Goal: Understand process/instructions

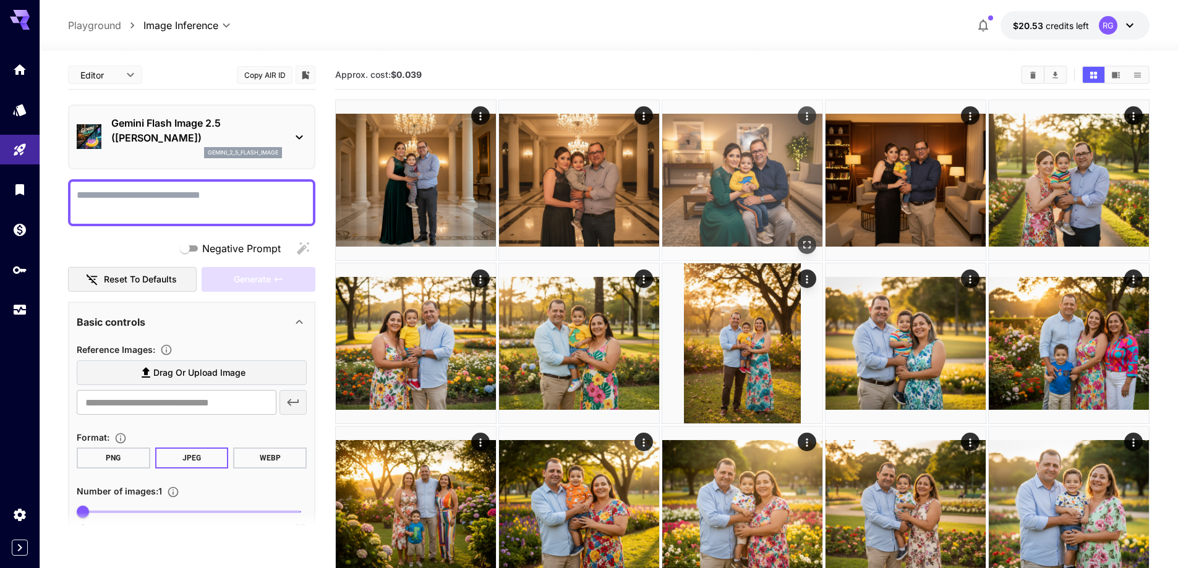
click at [747, 191] on img at bounding box center [742, 180] width 160 height 160
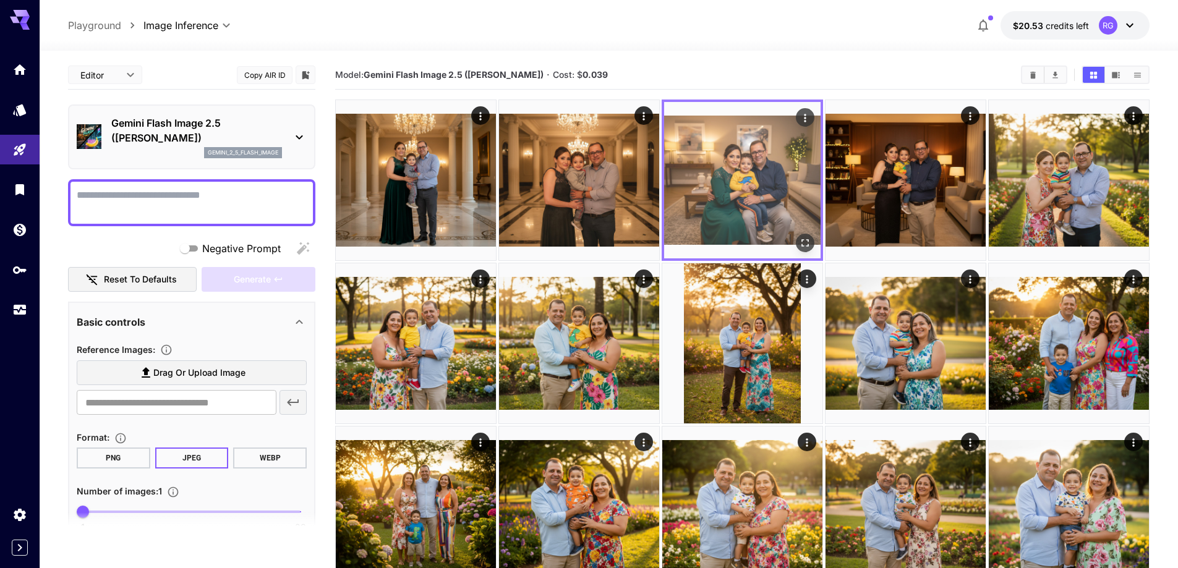
click at [805, 241] on icon "Open in fullscreen" at bounding box center [805, 243] width 12 height 12
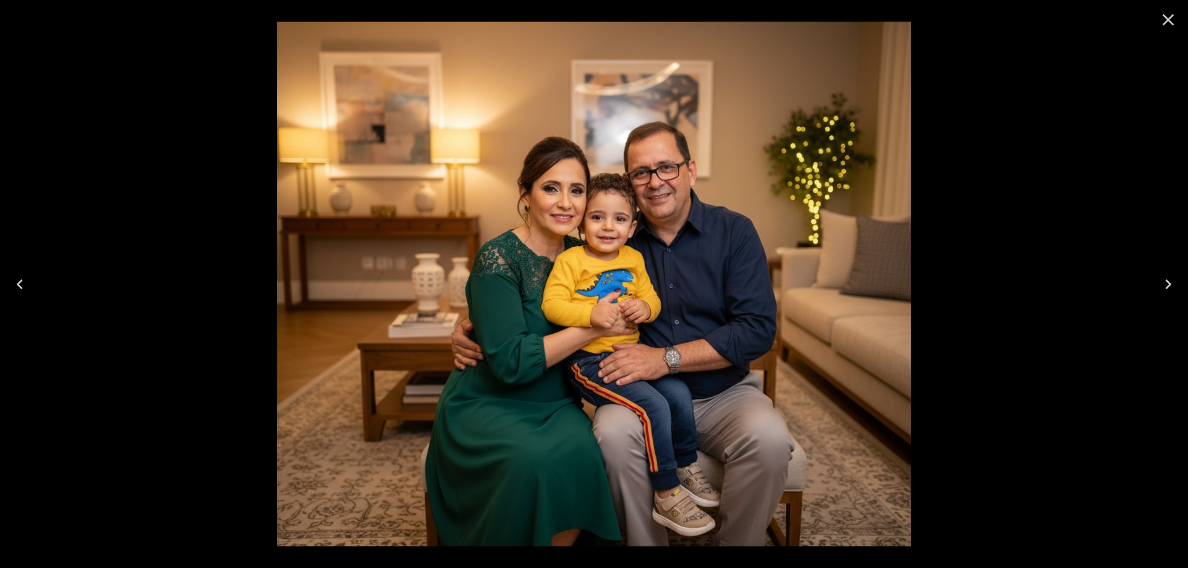
click at [1165, 283] on icon "Next" at bounding box center [1168, 285] width 20 height 20
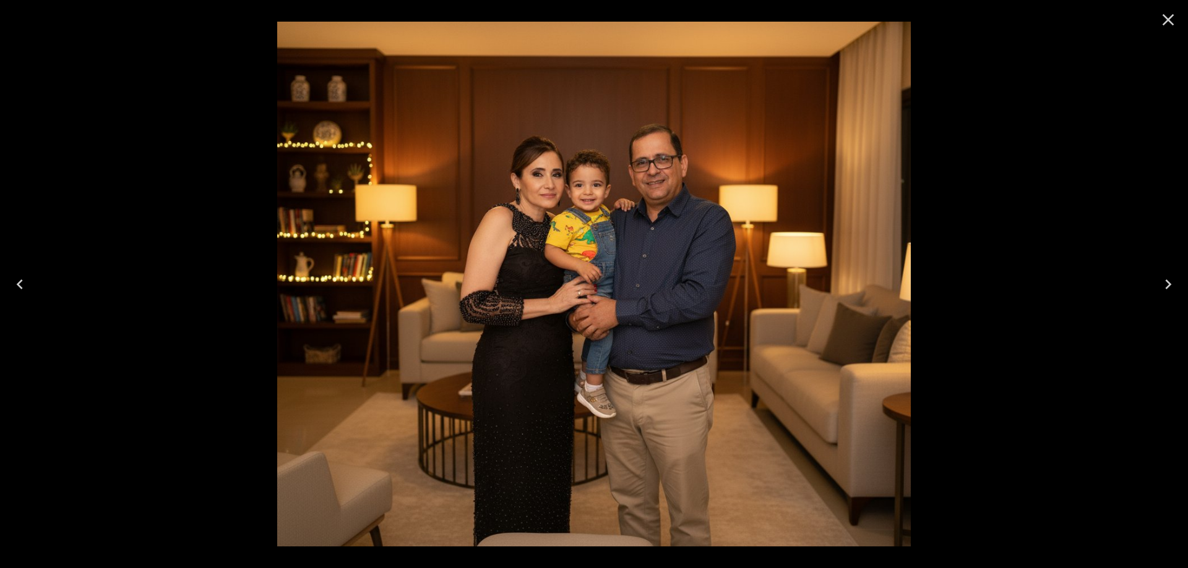
click at [1164, 285] on icon "Next" at bounding box center [1168, 285] width 20 height 20
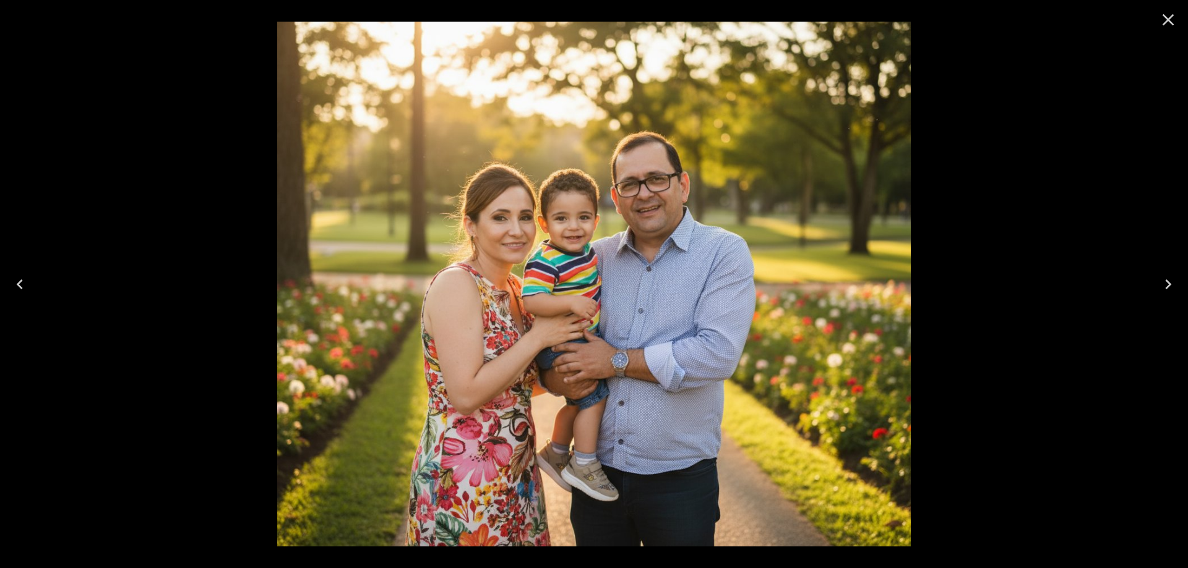
click at [1164, 285] on icon "Next" at bounding box center [1168, 285] width 20 height 20
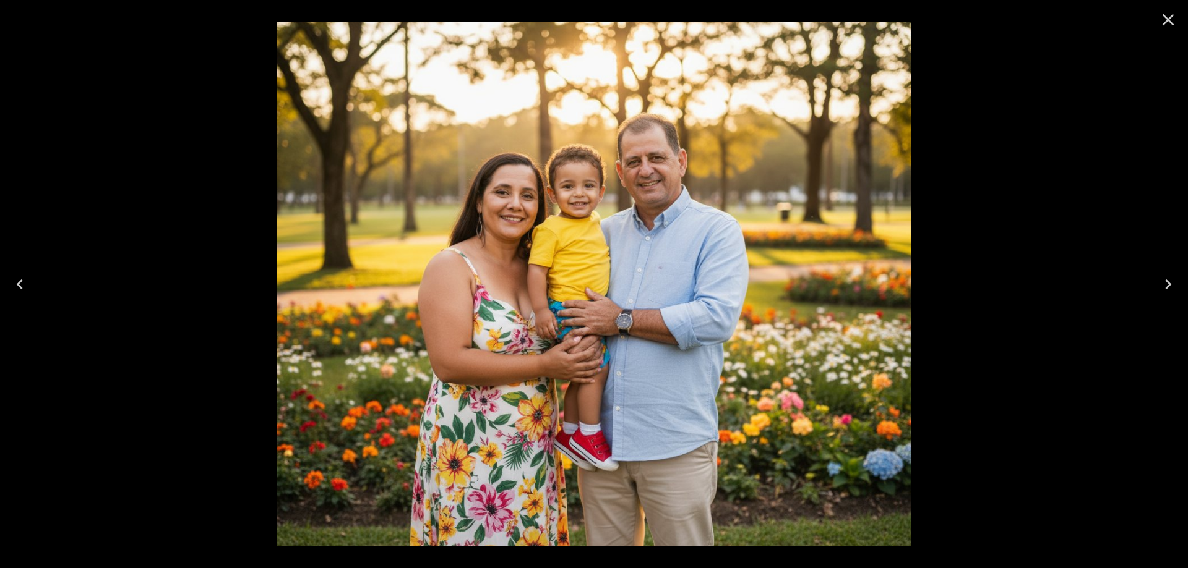
click at [1164, 285] on icon "Next" at bounding box center [1168, 285] width 20 height 20
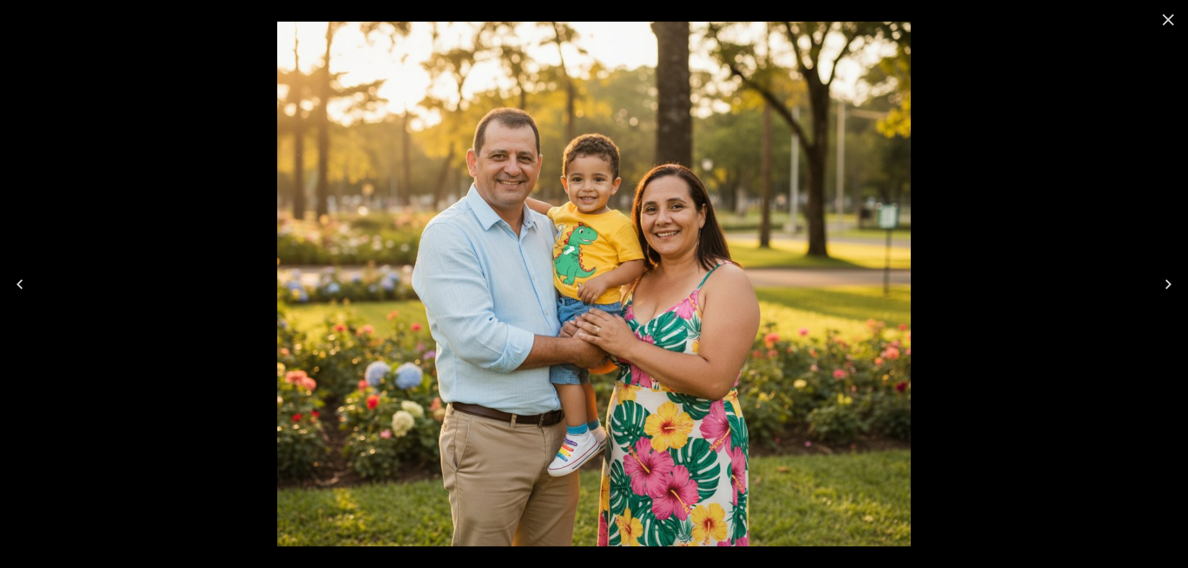
click at [24, 281] on icon "Previous" at bounding box center [20, 285] width 20 height 20
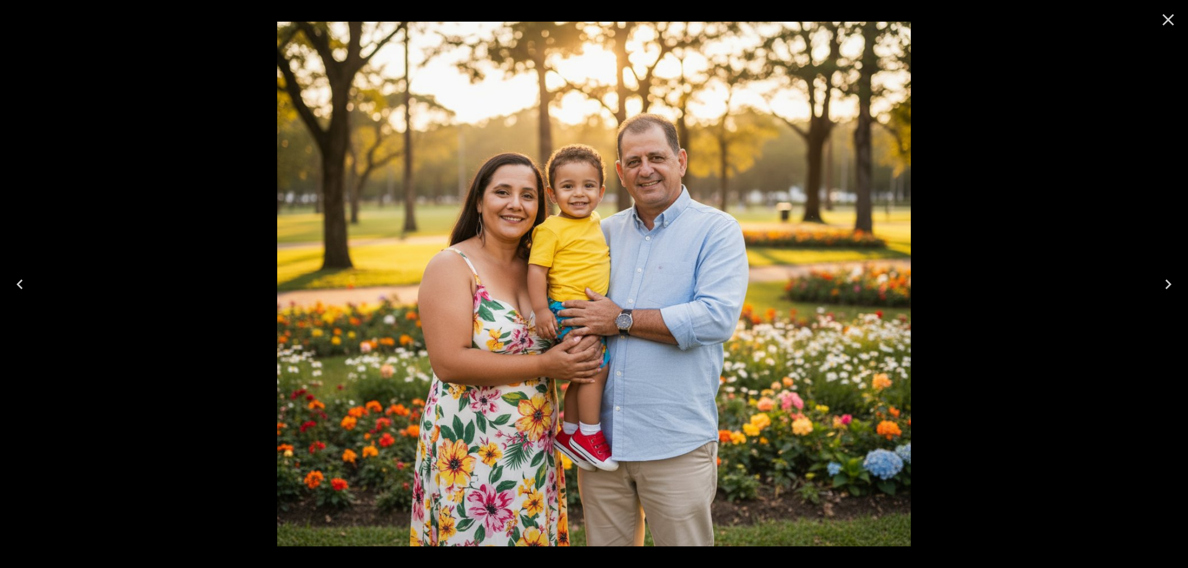
click at [22, 281] on icon "Previous" at bounding box center [20, 285] width 20 height 20
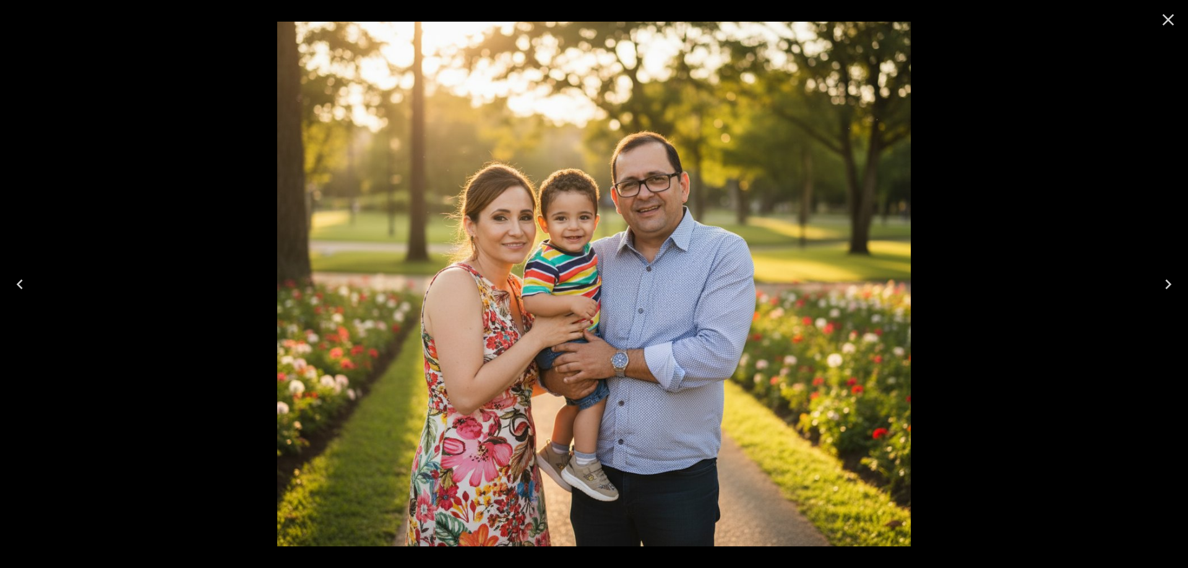
click at [22, 281] on icon "Previous" at bounding box center [20, 285] width 20 height 20
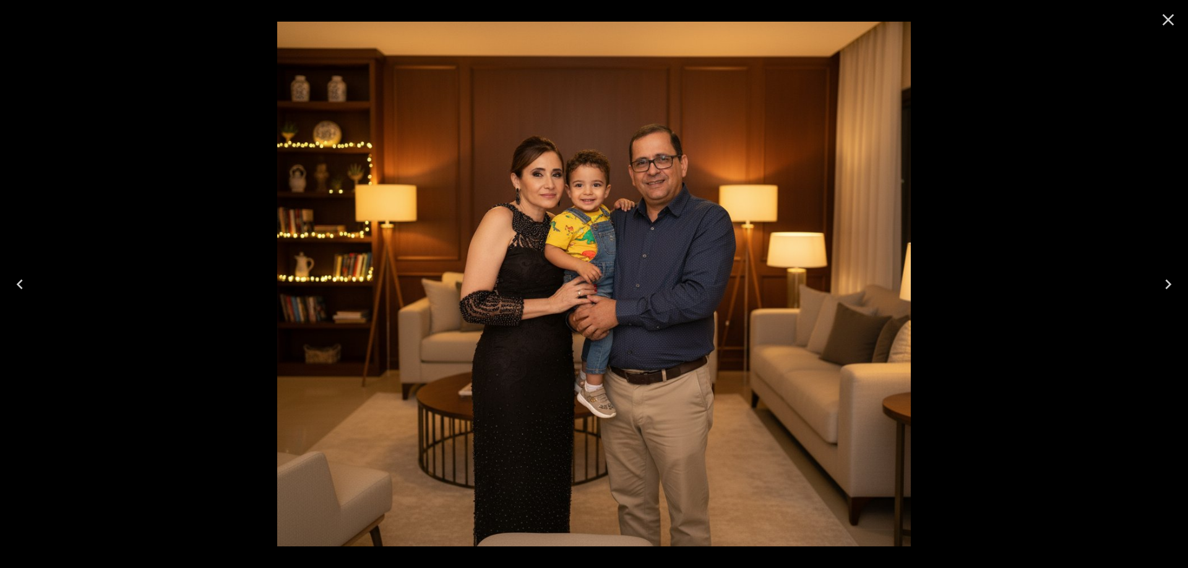
click at [22, 281] on icon "Previous" at bounding box center [20, 285] width 20 height 20
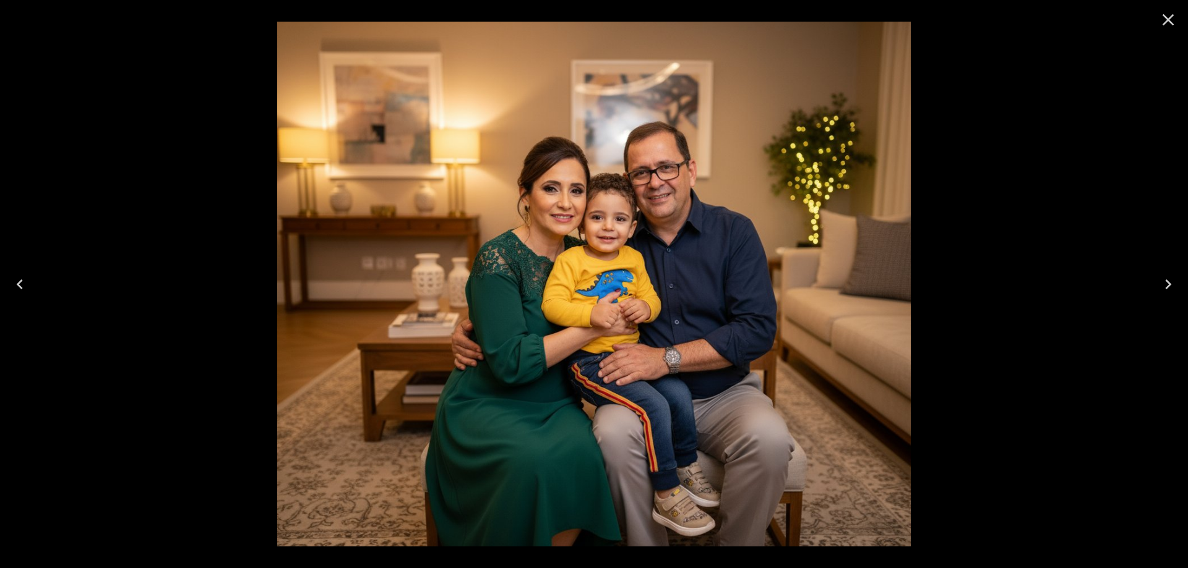
click at [22, 281] on icon "Previous" at bounding box center [20, 285] width 20 height 20
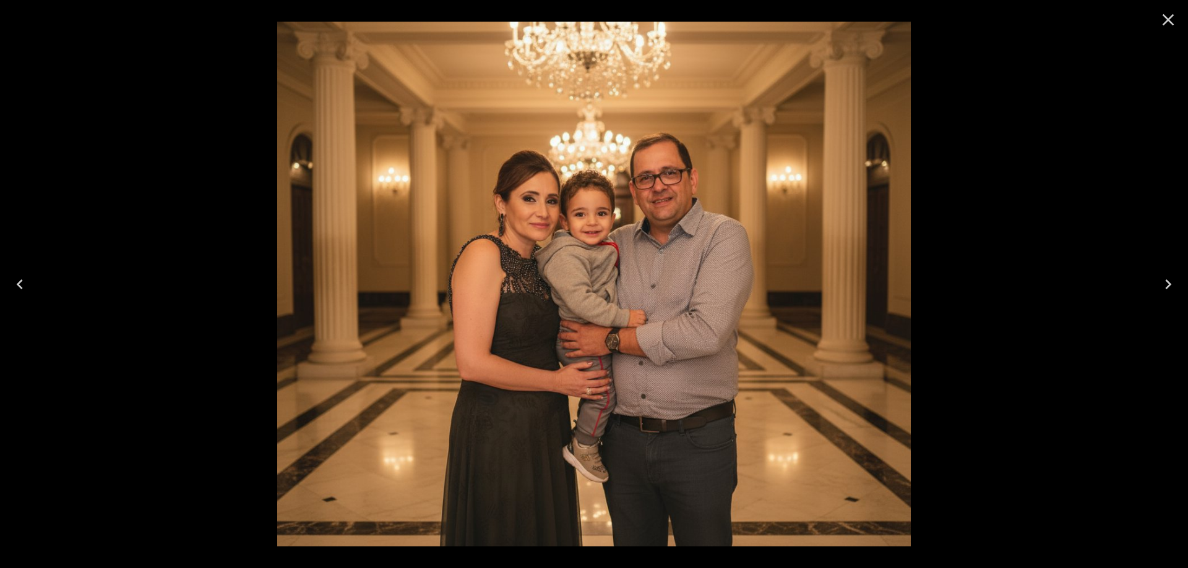
click at [1165, 289] on icon "Next" at bounding box center [1168, 285] width 20 height 20
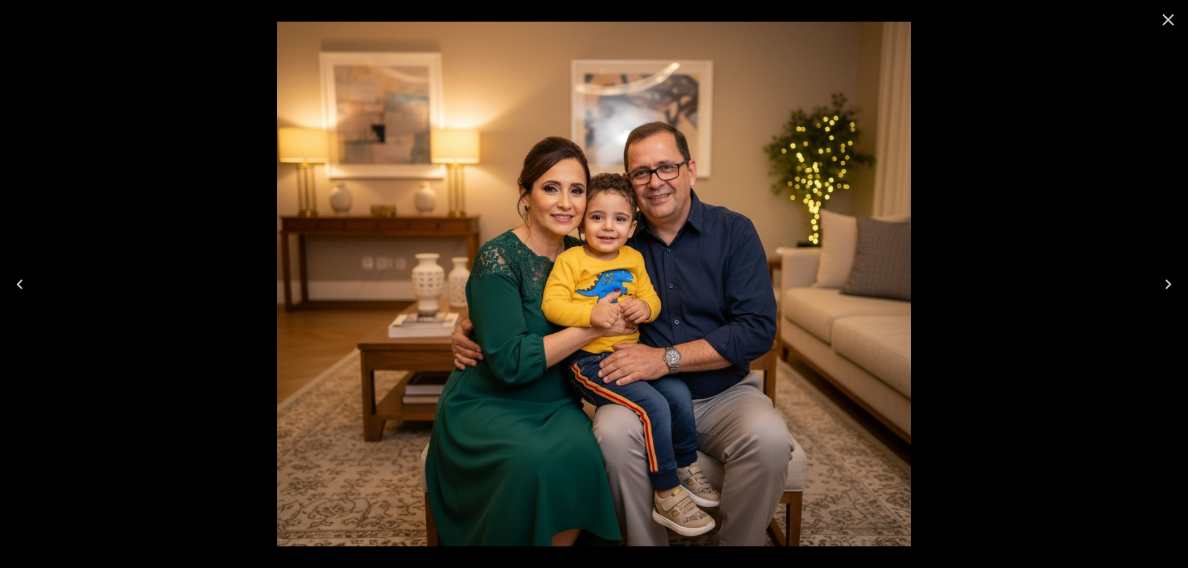
click at [23, 283] on icon "Previous" at bounding box center [20, 285] width 20 height 20
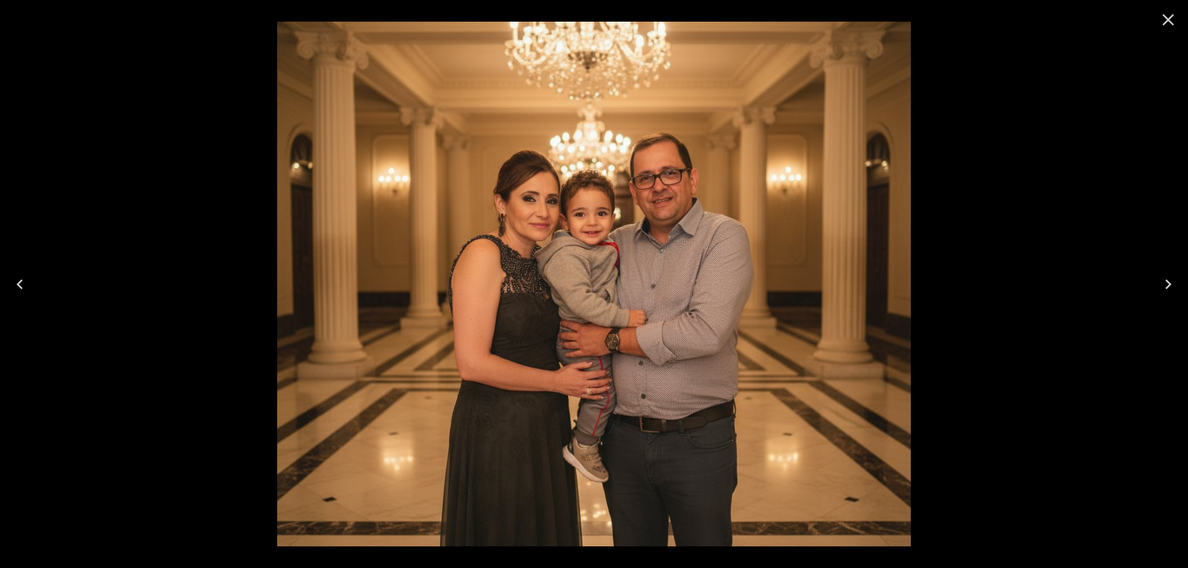
click at [22, 283] on icon "Previous" at bounding box center [20, 285] width 20 height 20
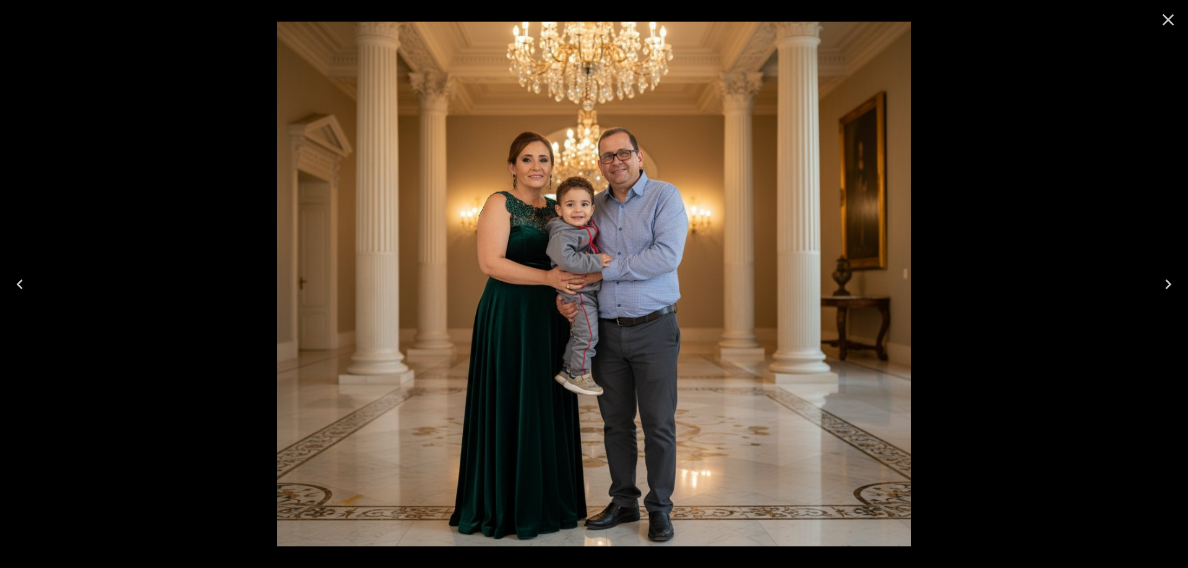
click at [22, 283] on icon "Previous" at bounding box center [20, 285] width 20 height 20
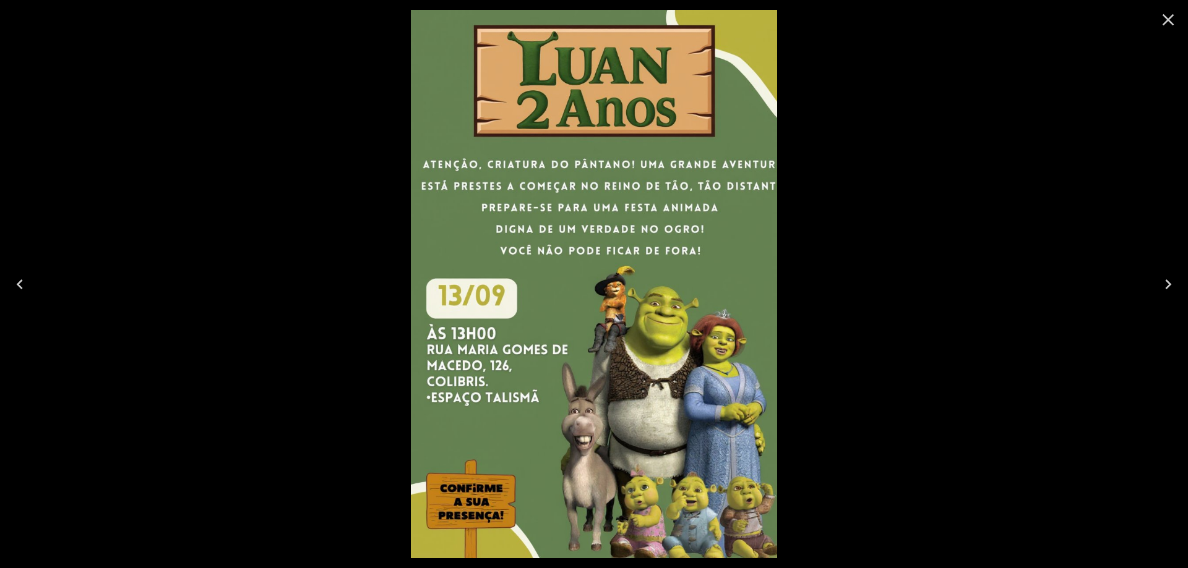
click at [22, 283] on icon "Previous" at bounding box center [20, 285] width 20 height 20
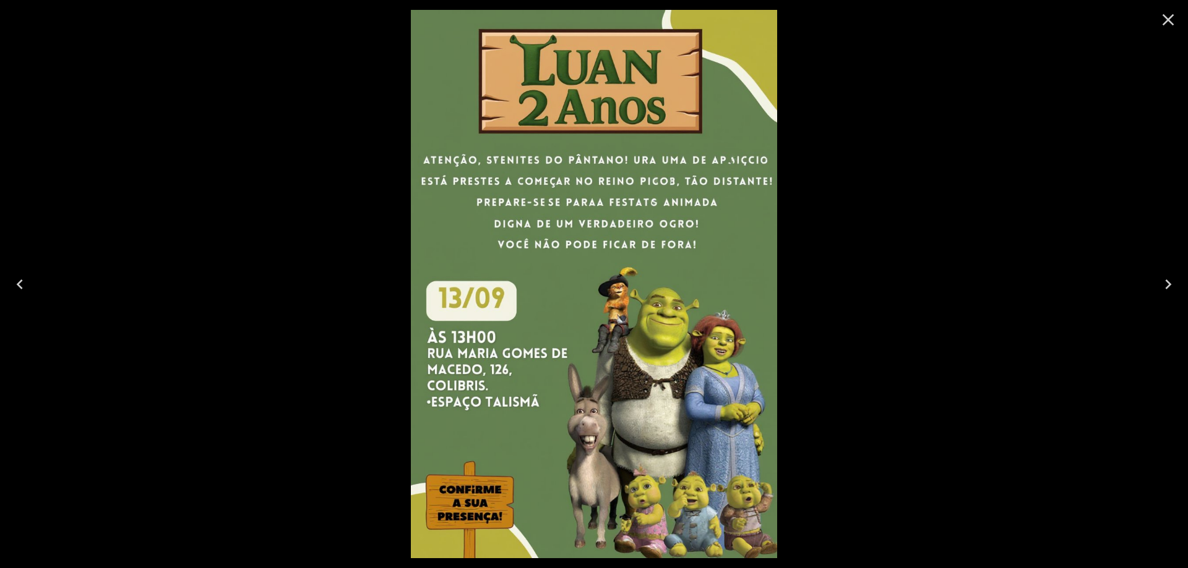
click at [22, 283] on icon "Previous" at bounding box center [20, 285] width 20 height 20
